Goal: Task Accomplishment & Management: Manage account settings

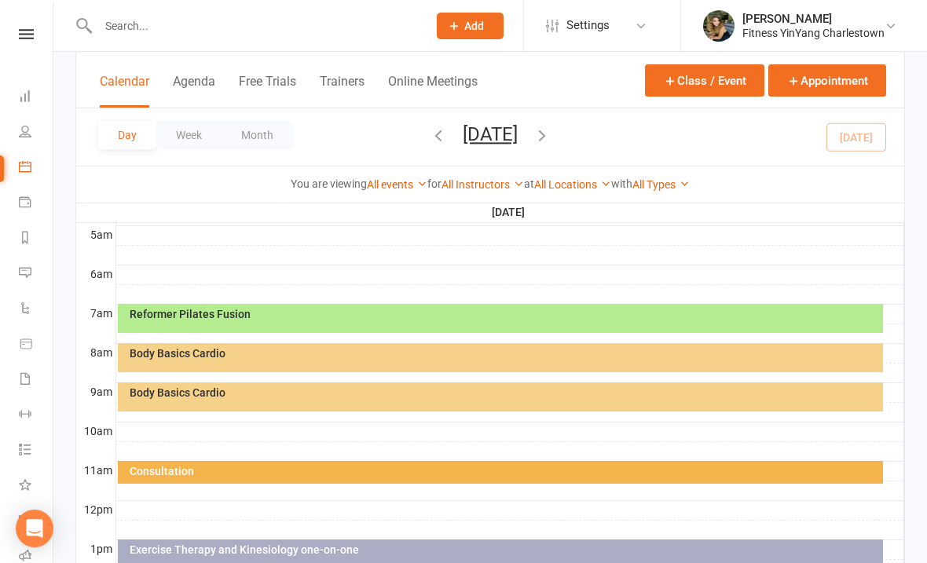
click at [9, 159] on li "Calendar" at bounding box center [26, 168] width 53 height 35
click at [248, 391] on div "Body Basics Cardio" at bounding box center [504, 392] width 751 height 11
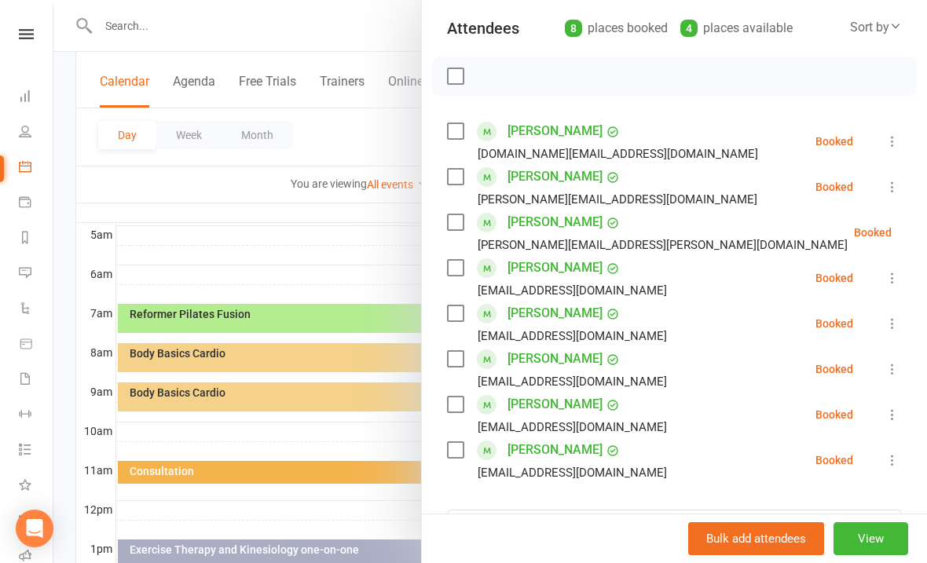
scroll to position [173, 0]
click at [452, 138] on label at bounding box center [455, 132] width 16 height 16
click at [461, 174] on label at bounding box center [455, 178] width 16 height 16
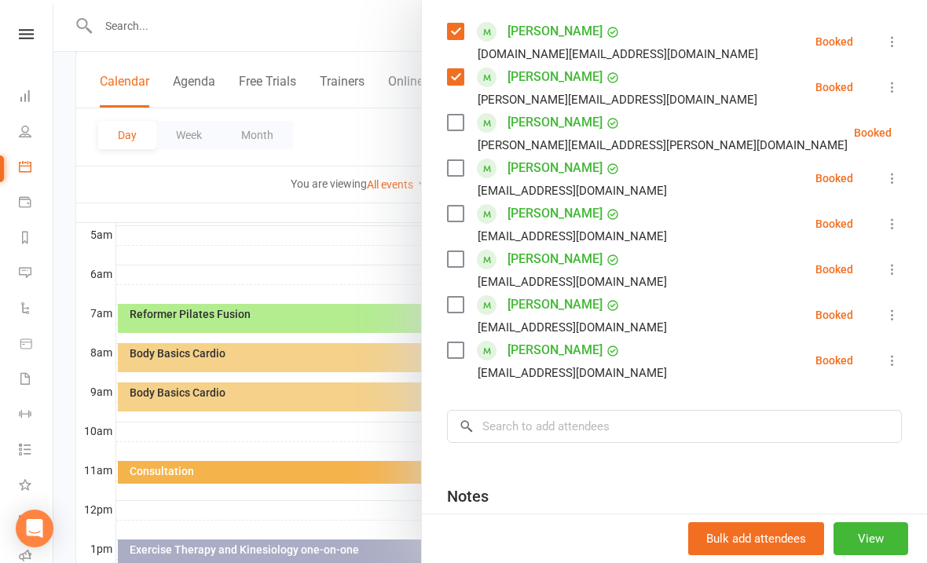
scroll to position [282, 0]
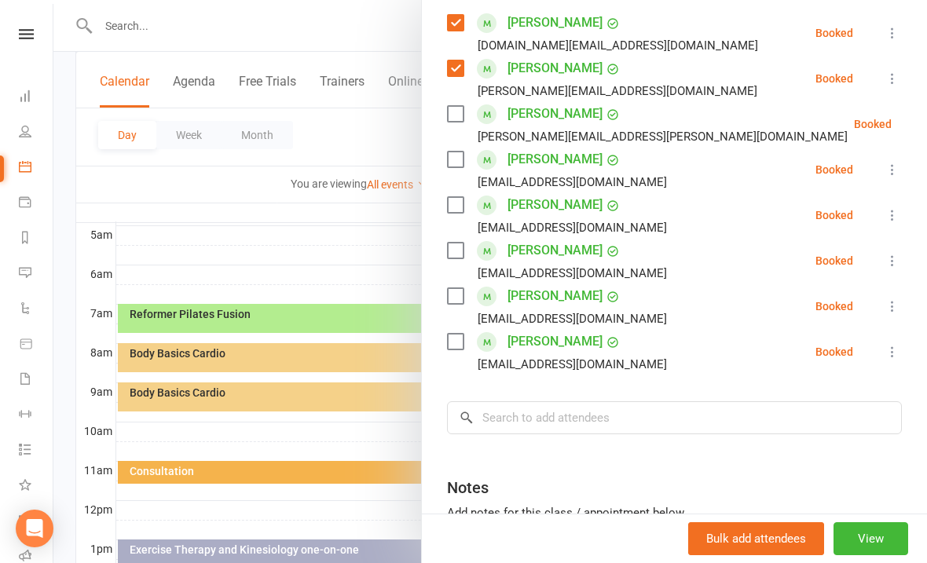
click at [455, 247] on label at bounding box center [455, 251] width 16 height 16
click at [463, 156] on label at bounding box center [455, 160] width 16 height 16
click at [521, 413] on input "search" at bounding box center [674, 418] width 455 height 33
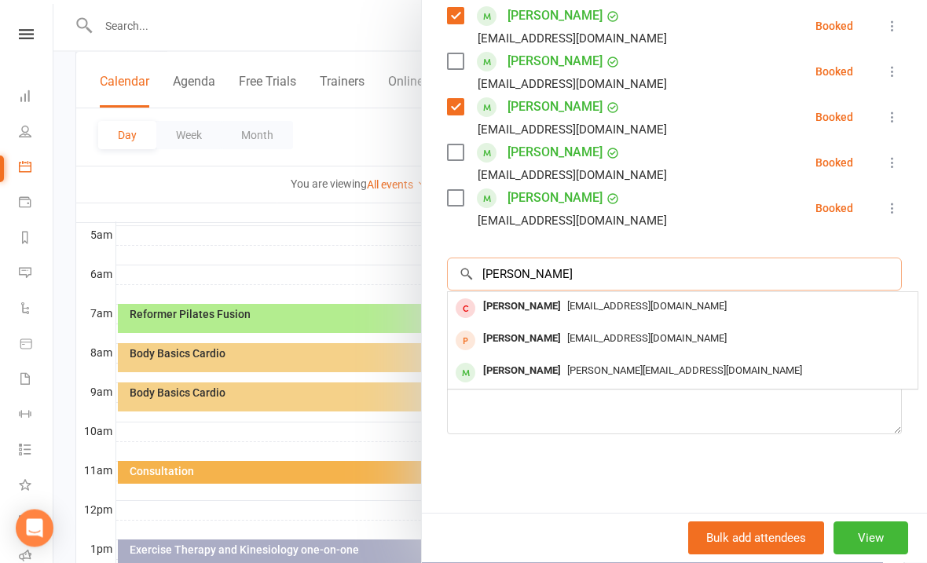
scroll to position [425, 0]
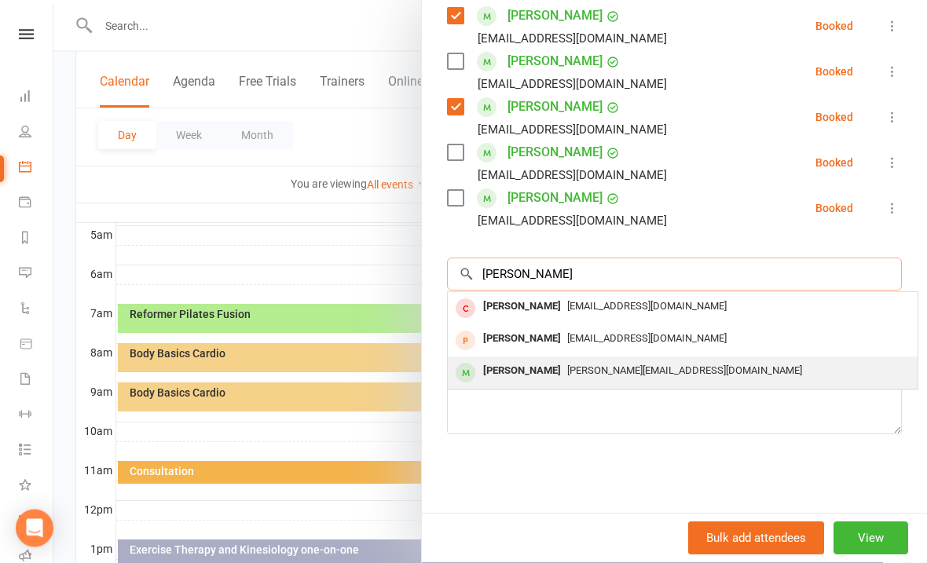
type input "[PERSON_NAME]"
click at [597, 376] on span "[PERSON_NAME][EMAIL_ADDRESS][DOMAIN_NAME]" at bounding box center [684, 371] width 235 height 12
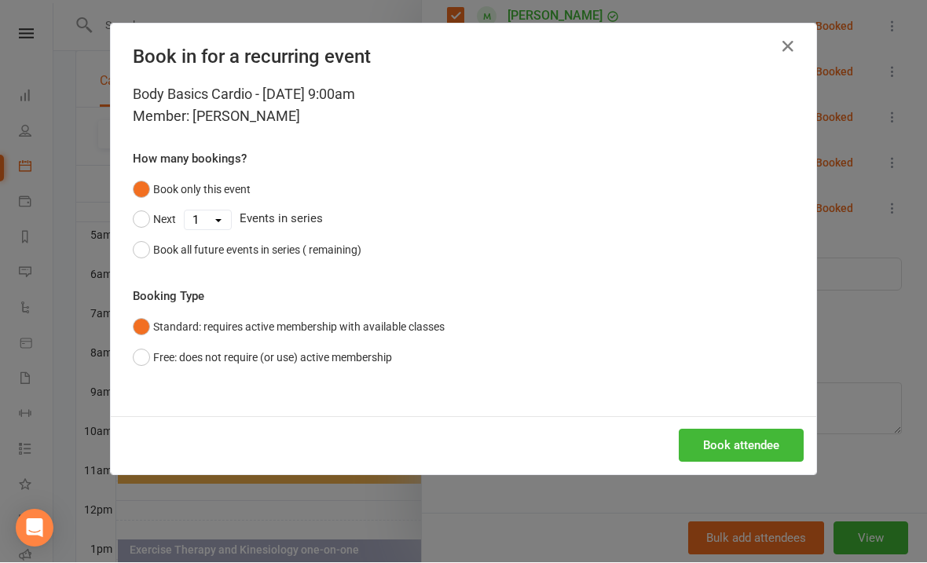
scroll to position [290, 0]
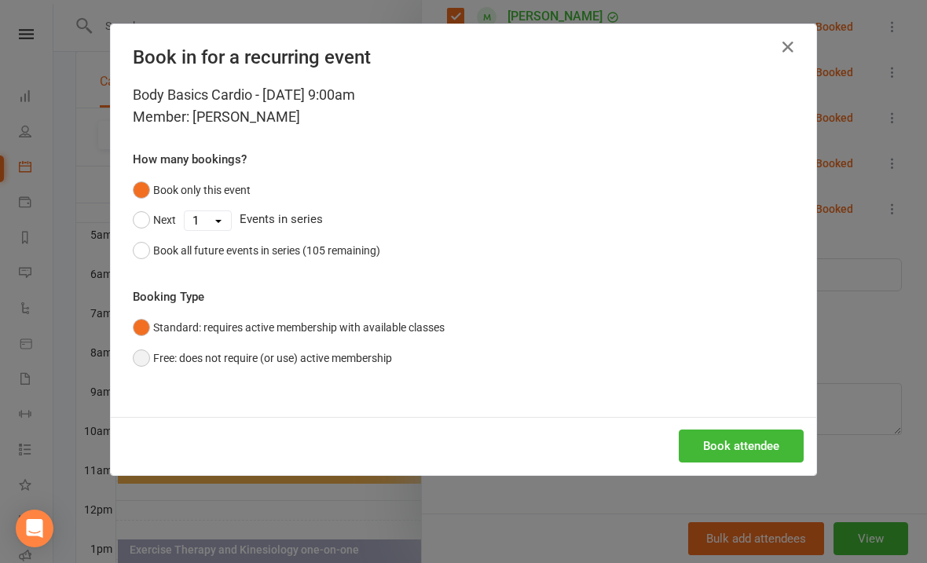
click at [134, 358] on button "Free: does not require (or use) active membership" at bounding box center [262, 358] width 259 height 30
click at [749, 452] on button "Book attendee" at bounding box center [741, 446] width 125 height 33
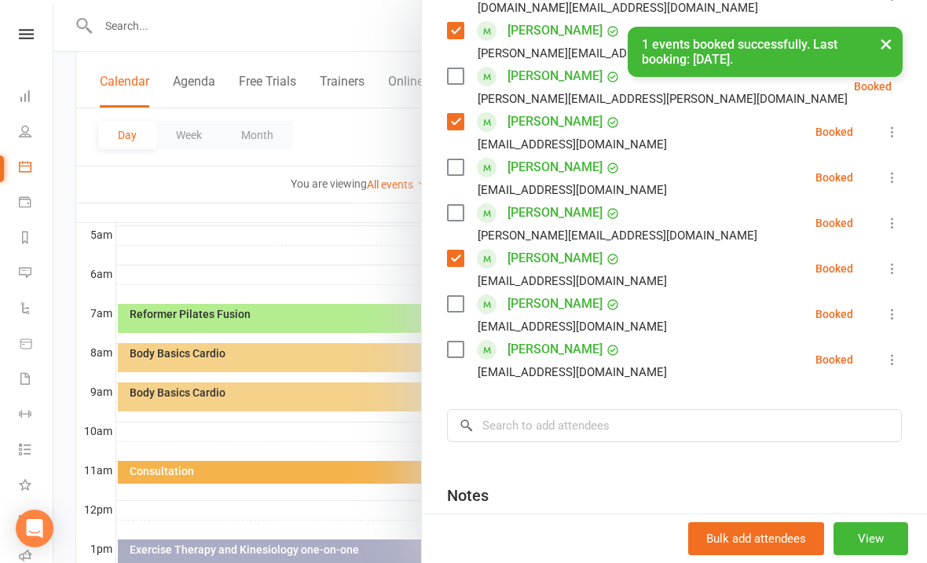
scroll to position [319, 0]
click at [448, 209] on label at bounding box center [455, 214] width 16 height 16
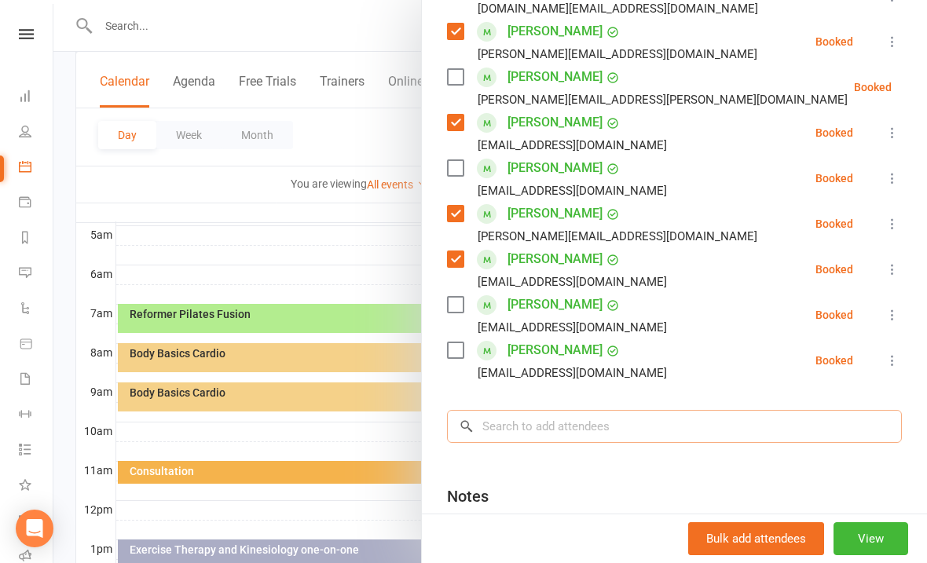
click at [513, 416] on input "search" at bounding box center [674, 426] width 455 height 33
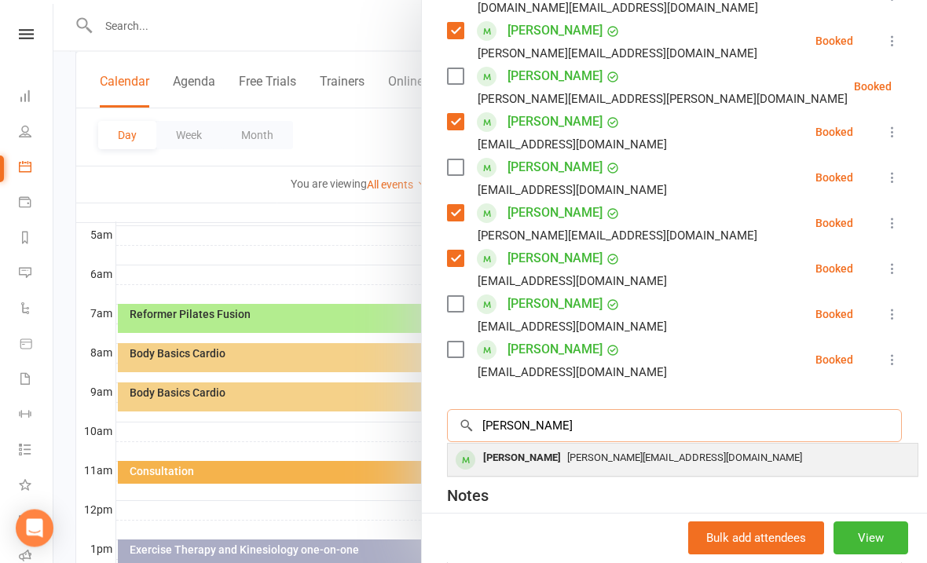
type input "[PERSON_NAME]"
click at [625, 459] on span "[PERSON_NAME][EMAIL_ADDRESS][DOMAIN_NAME]" at bounding box center [684, 459] width 235 height 12
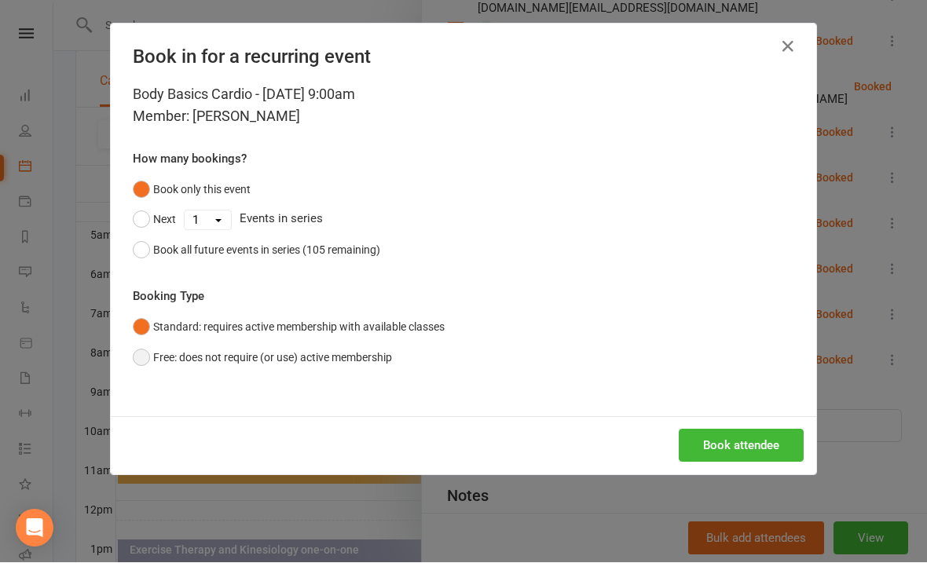
click at [136, 357] on button "Free: does not require (or use) active membership" at bounding box center [262, 358] width 259 height 30
click at [741, 439] on button "Book attendee" at bounding box center [741, 446] width 125 height 33
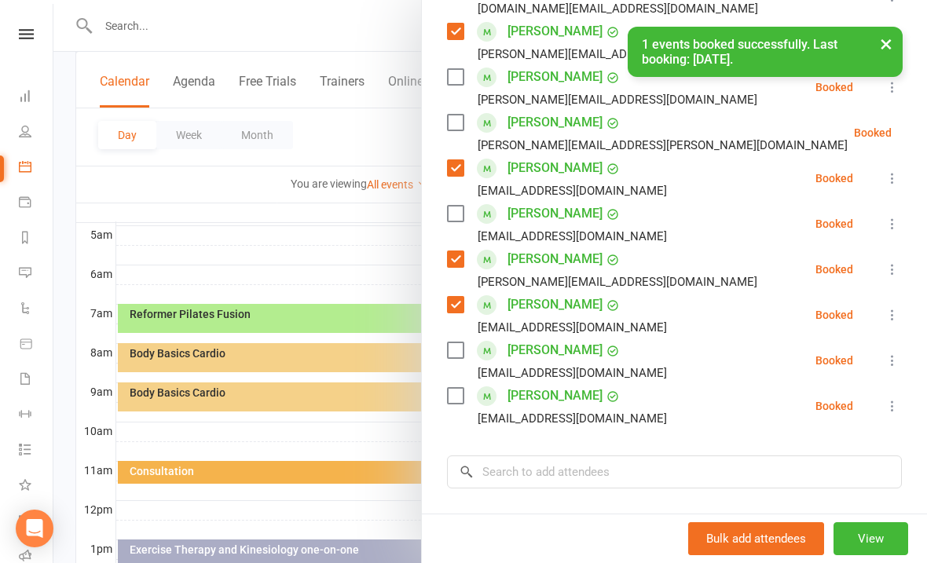
click at [457, 27] on div "× 1 events booked successfully. Last booking: [DATE]." at bounding box center [453, 27] width 907 height 0
click at [463, 83] on label at bounding box center [455, 77] width 16 height 16
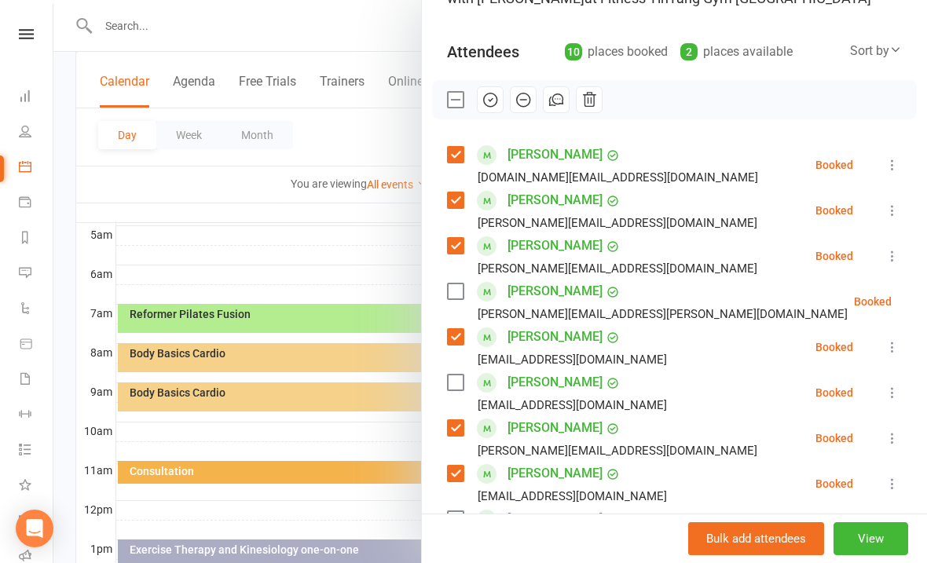
scroll to position [149, 0]
click at [501, 94] on button "button" at bounding box center [490, 100] width 27 height 27
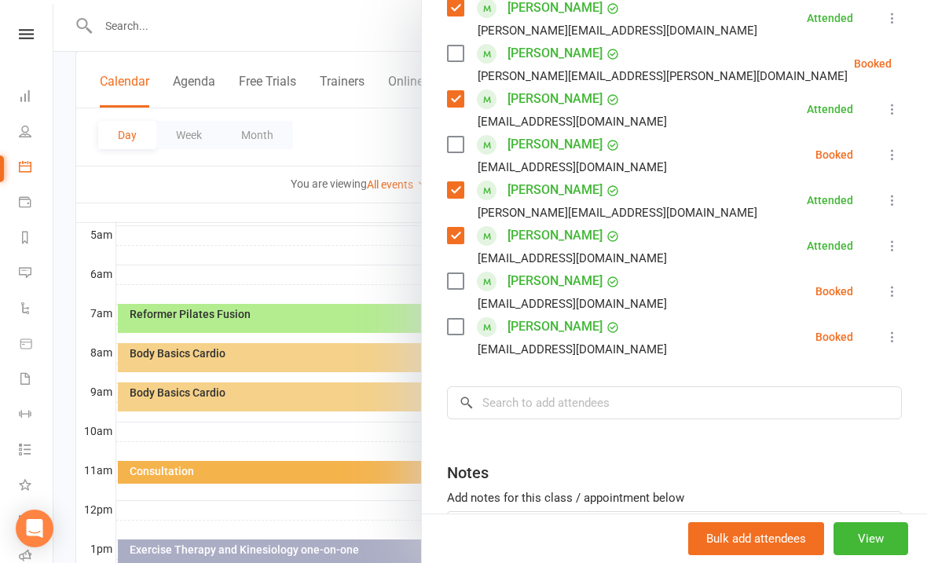
scroll to position [386, 0]
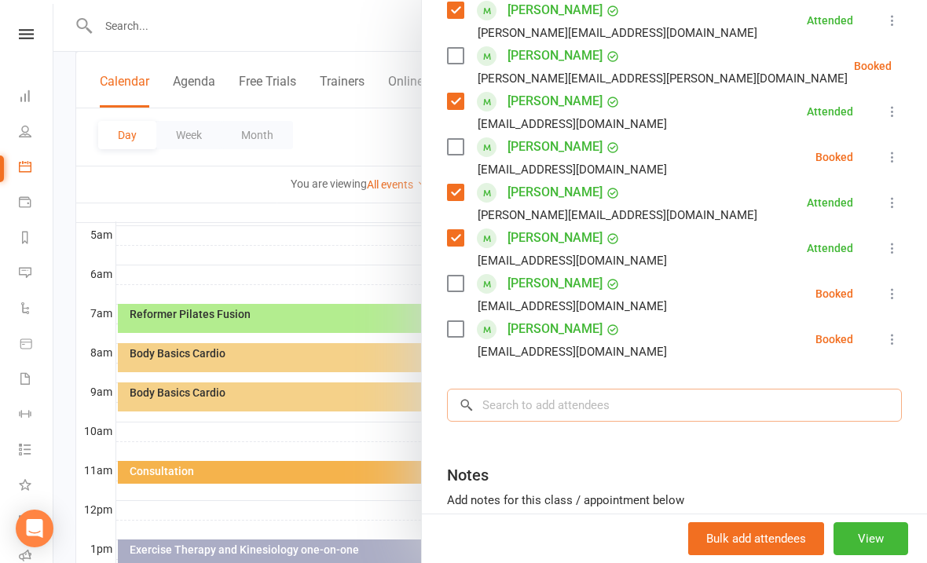
click at [511, 396] on input "search" at bounding box center [674, 405] width 455 height 33
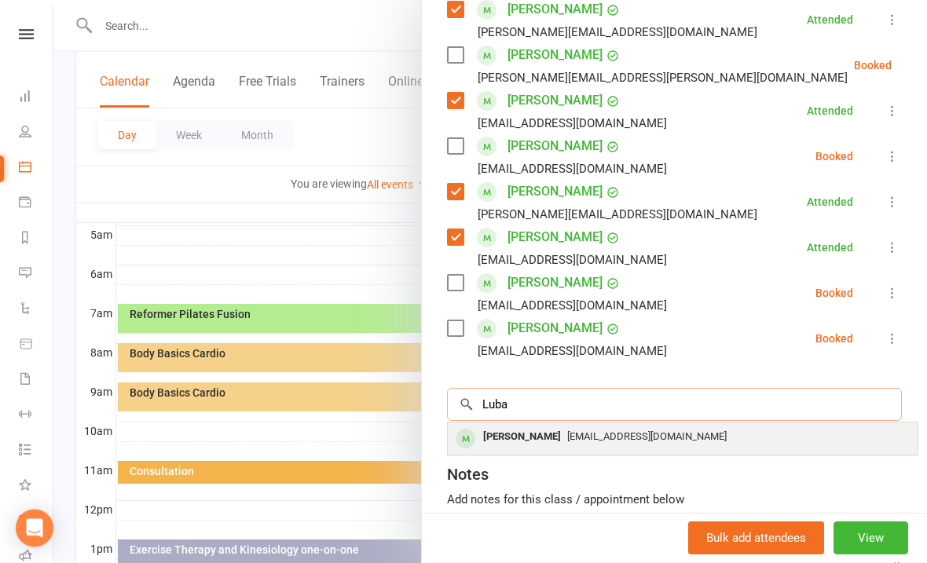
type input "Luba"
click at [609, 441] on span "[EMAIL_ADDRESS][DOMAIN_NAME]" at bounding box center [647, 437] width 160 height 12
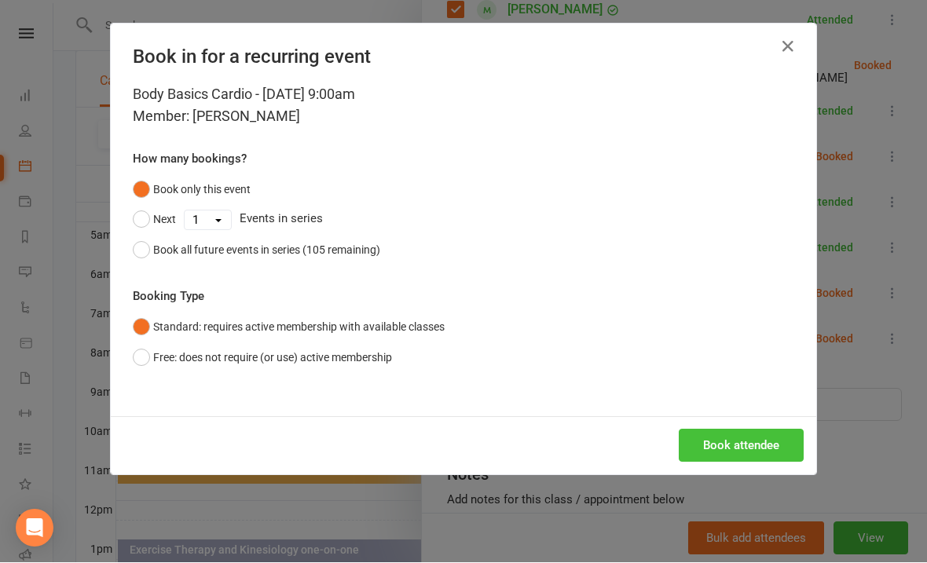
click at [745, 442] on button "Book attendee" at bounding box center [741, 446] width 125 height 33
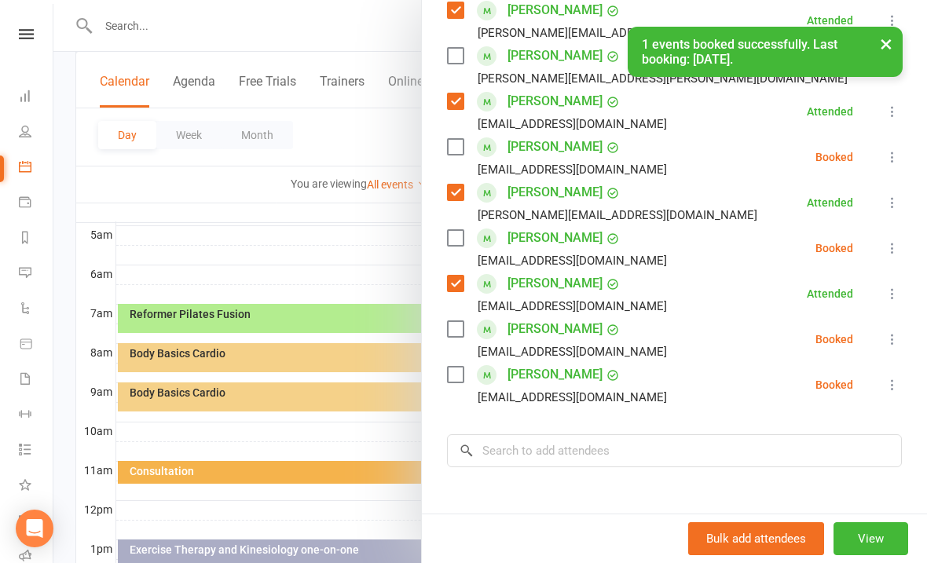
click at [895, 249] on icon at bounding box center [893, 248] width 16 height 16
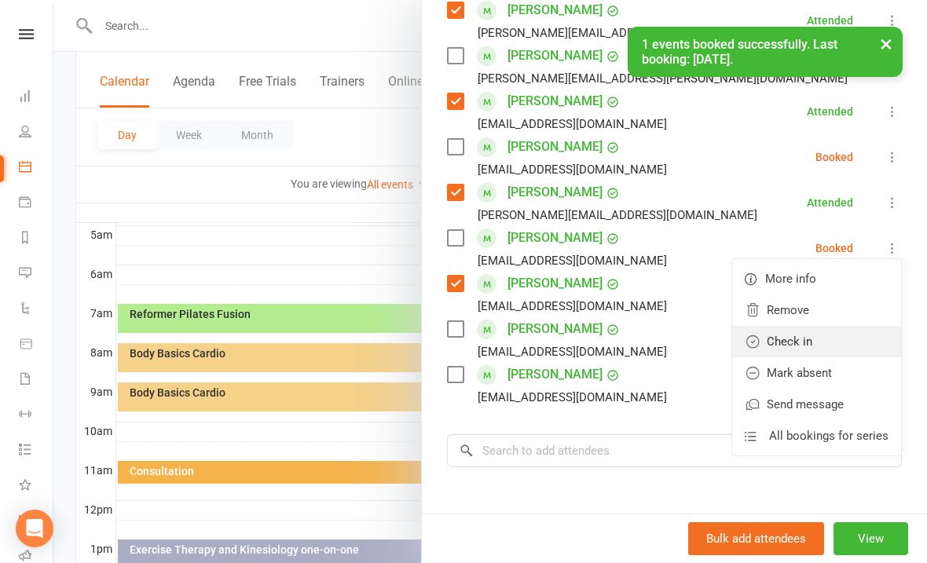
click at [801, 344] on link "Check in" at bounding box center [816, 341] width 169 height 31
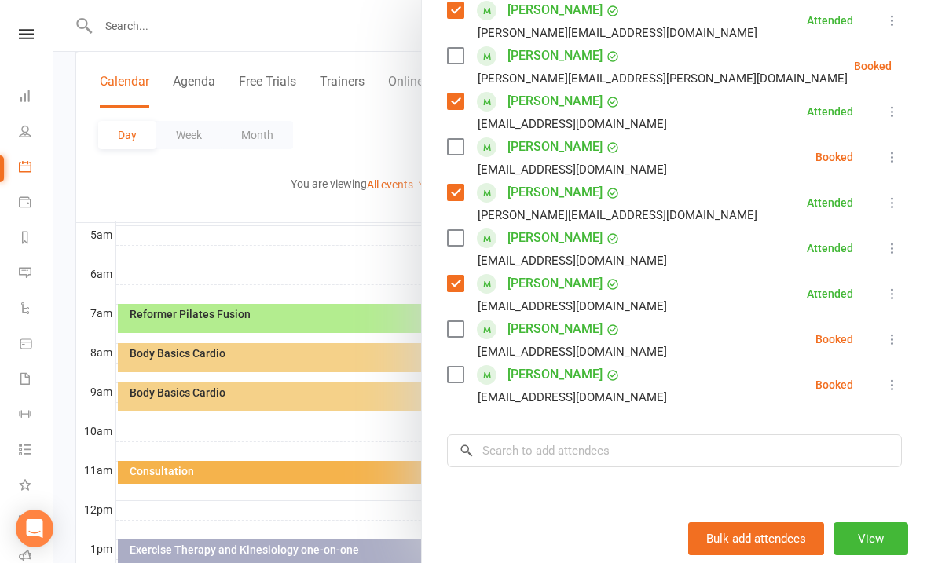
click at [901, 333] on icon at bounding box center [893, 340] width 16 height 16
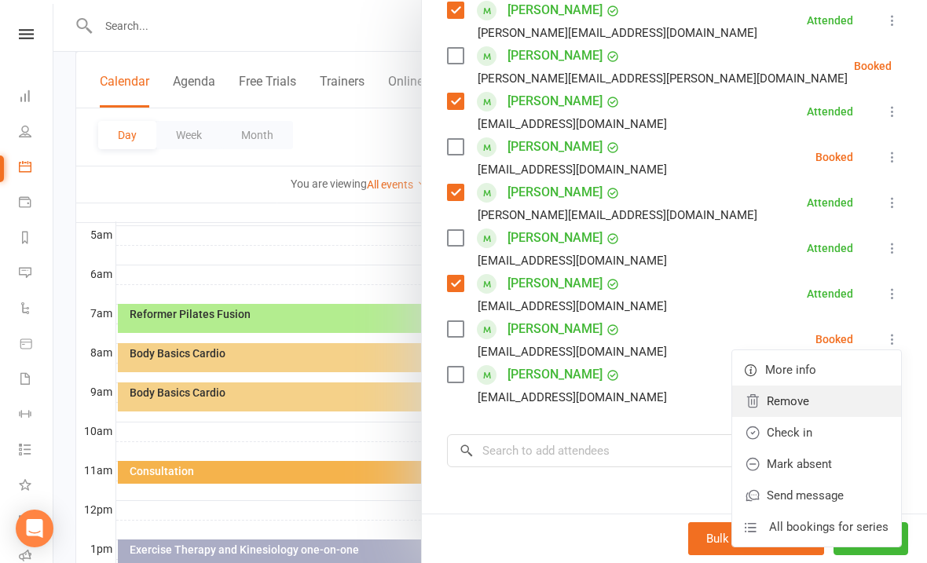
click at [807, 393] on link "Remove" at bounding box center [816, 401] width 169 height 31
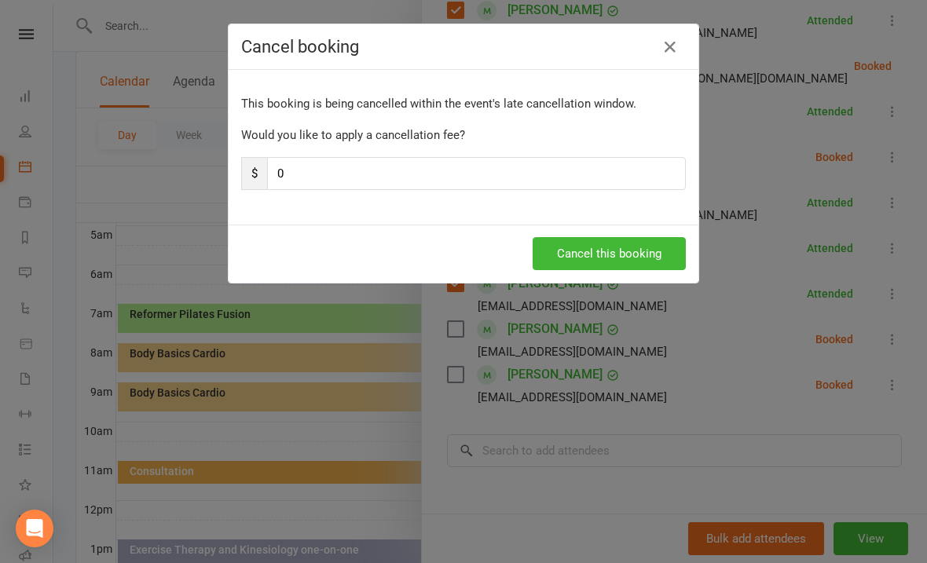
scroll to position [289, 0]
click at [612, 248] on button "Cancel this booking" at bounding box center [609, 253] width 153 height 33
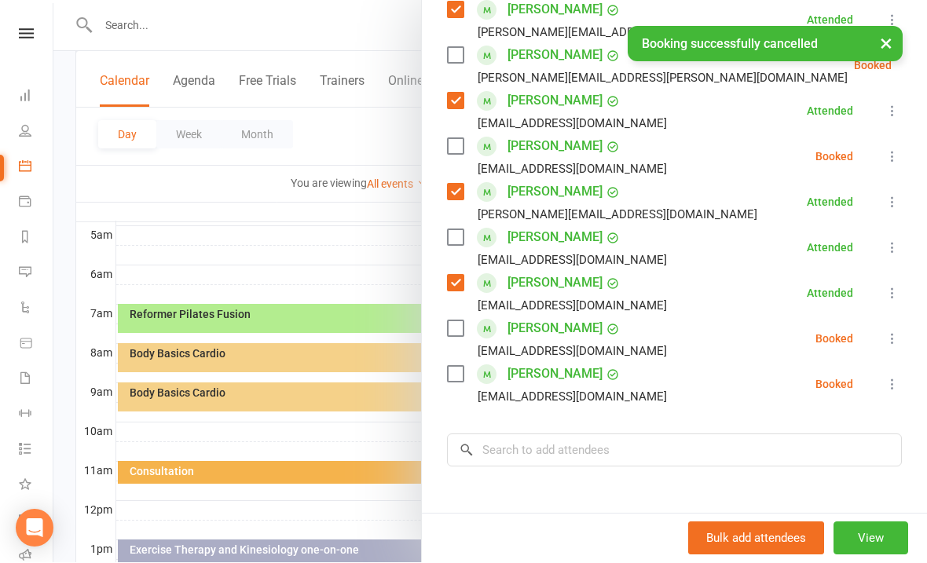
scroll to position [290, 0]
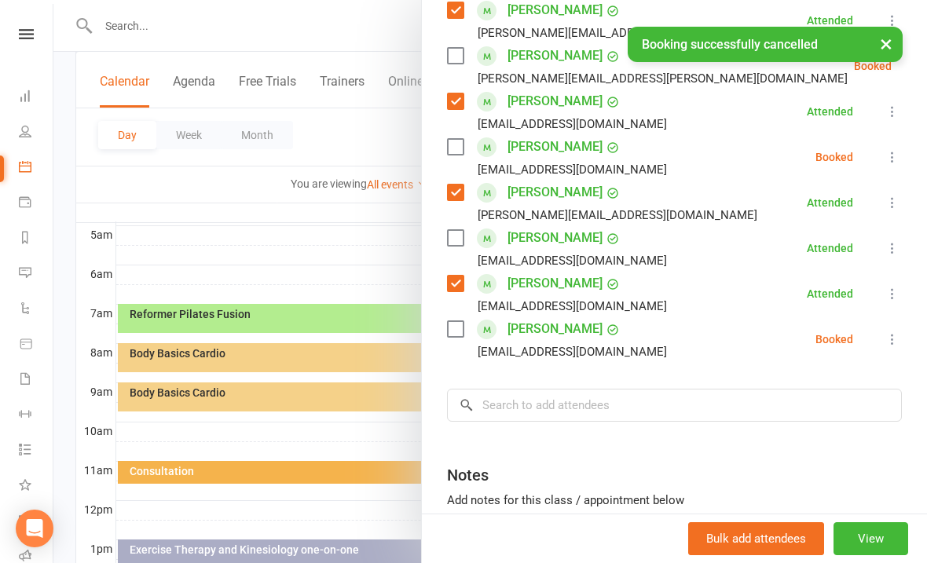
click at [901, 332] on icon at bounding box center [893, 340] width 16 height 16
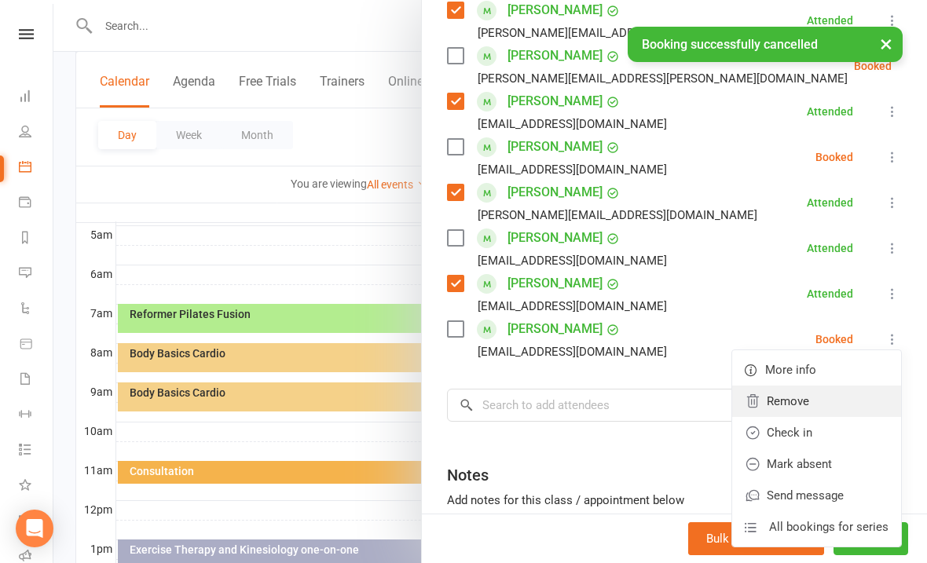
click at [794, 406] on link "Remove" at bounding box center [816, 401] width 169 height 31
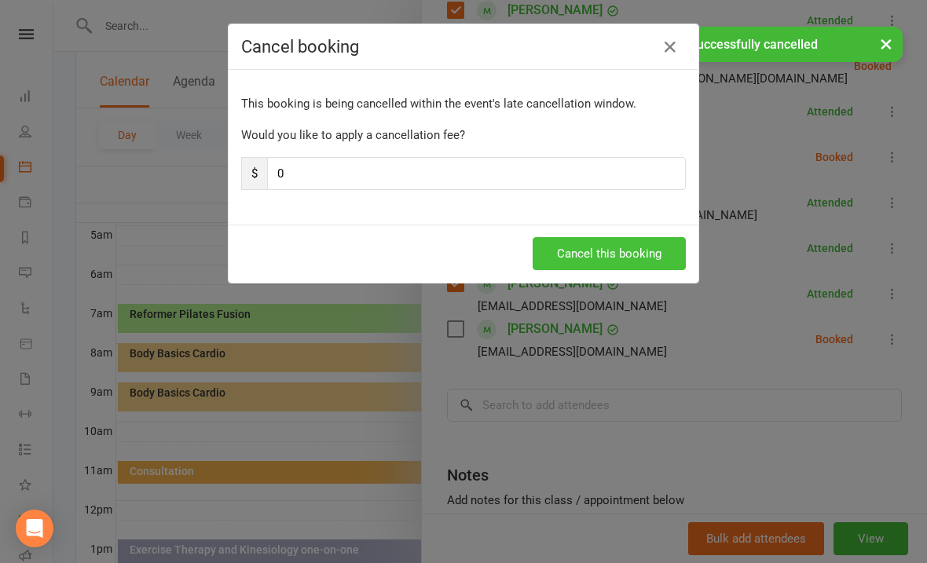
click at [603, 256] on button "Cancel this booking" at bounding box center [609, 253] width 153 height 33
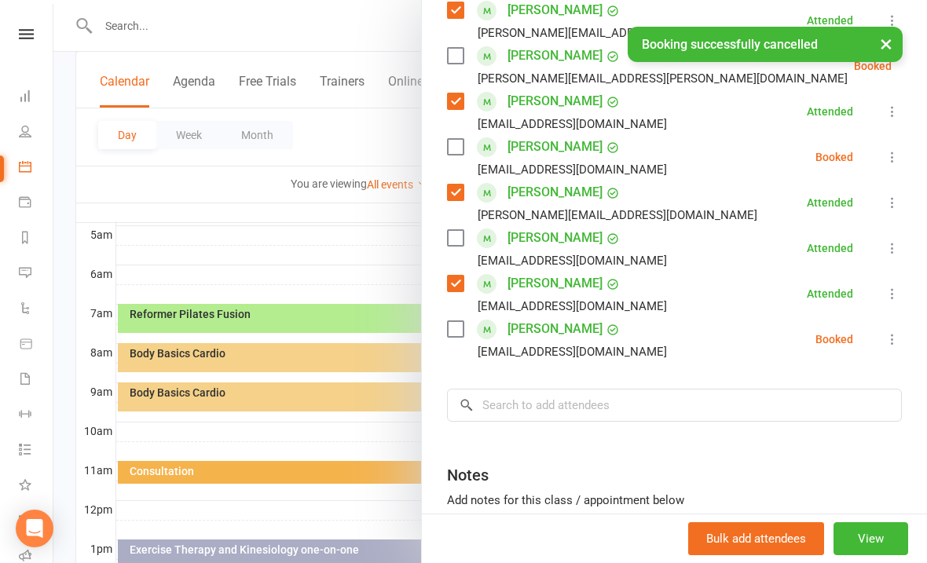
scroll to position [292, 0]
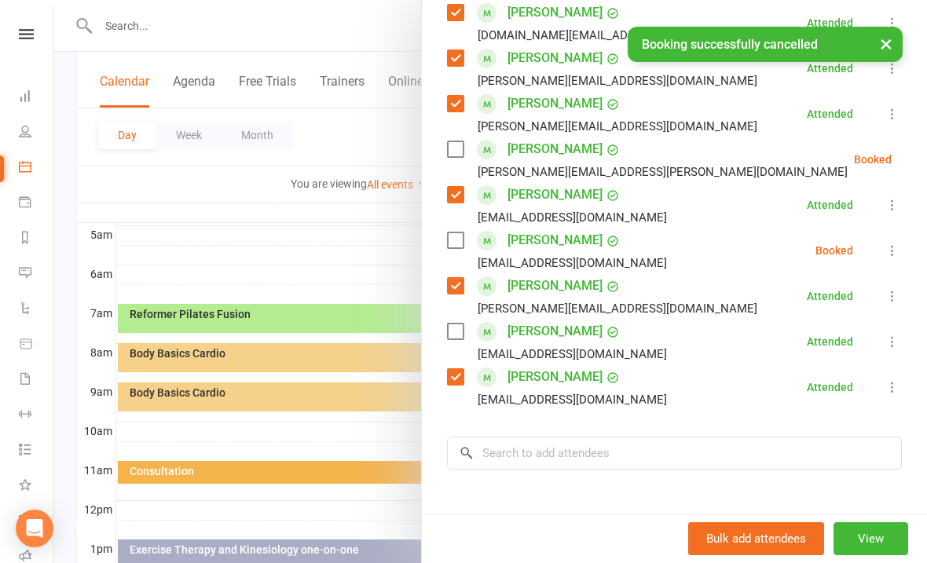
click at [901, 244] on icon at bounding box center [893, 251] width 16 height 16
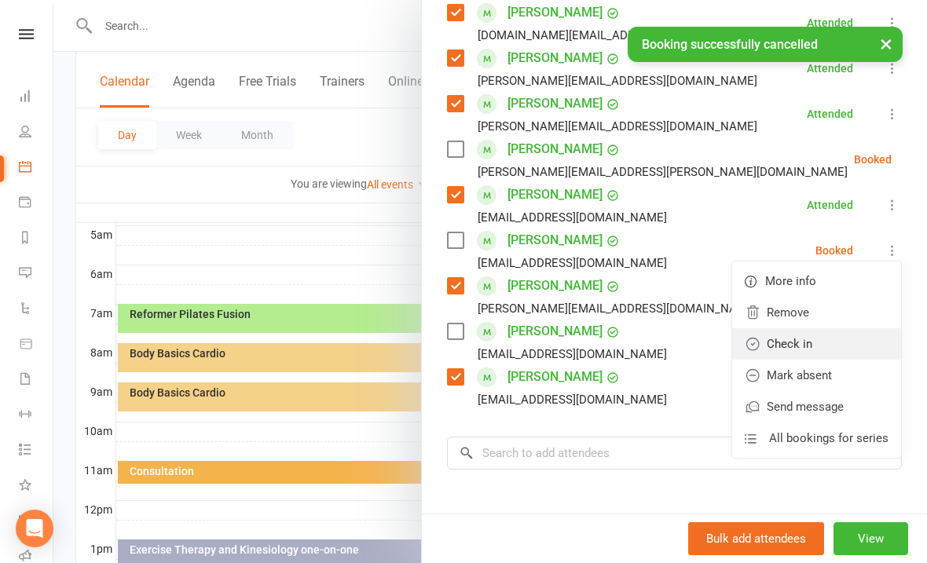
click at [804, 339] on link "Check in" at bounding box center [816, 343] width 169 height 31
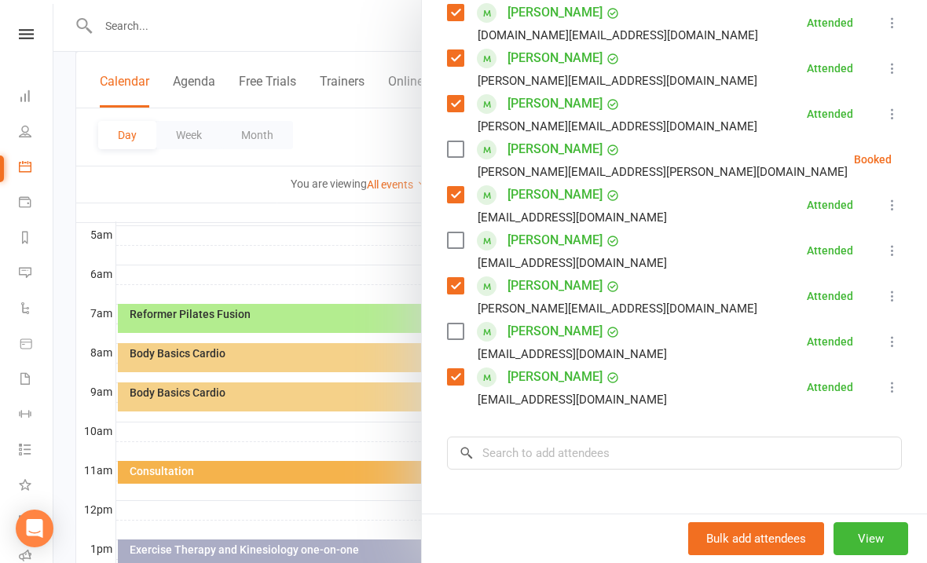
click at [901, 145] on li "[PERSON_NAME] [PERSON_NAME][EMAIL_ADDRESS][PERSON_NAME][DOMAIN_NAME] Booked Mor…" at bounding box center [674, 160] width 455 height 46
click at [923, 162] on icon at bounding box center [931, 160] width 16 height 16
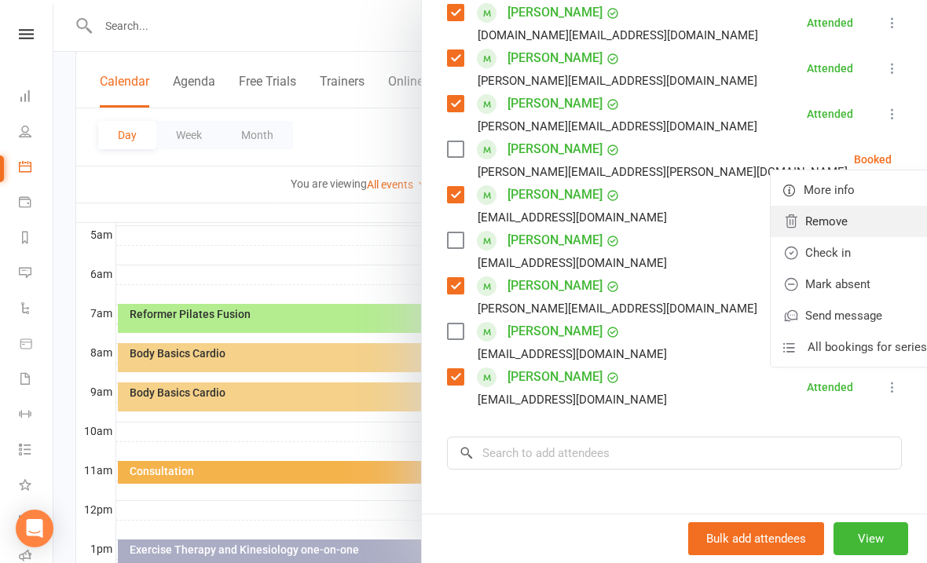
click at [805, 218] on link "Remove" at bounding box center [855, 221] width 169 height 31
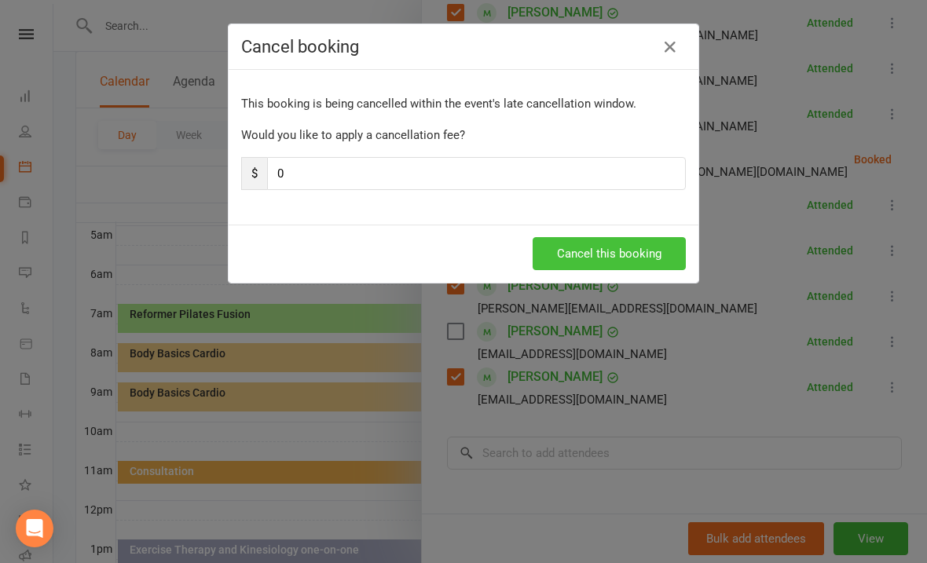
click at [615, 259] on button "Cancel this booking" at bounding box center [609, 253] width 153 height 33
